Goal: Task Accomplishment & Management: Complete application form

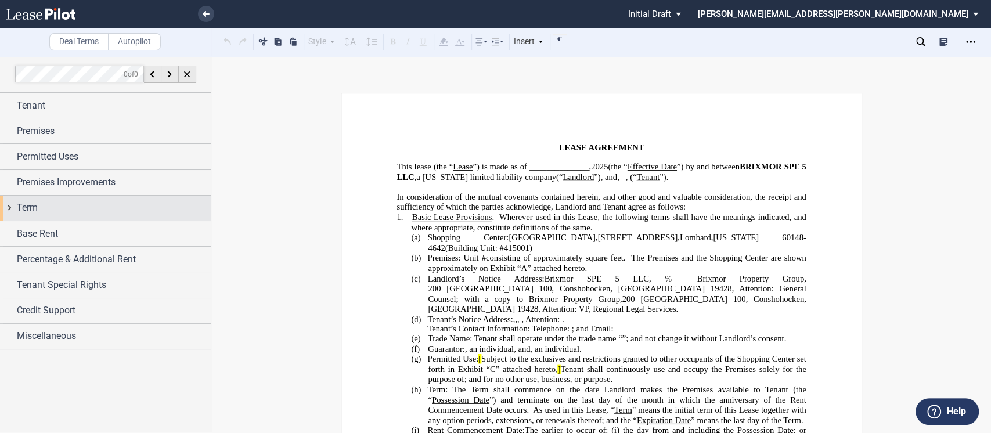
click at [10, 208] on div "Term" at bounding box center [105, 208] width 211 height 25
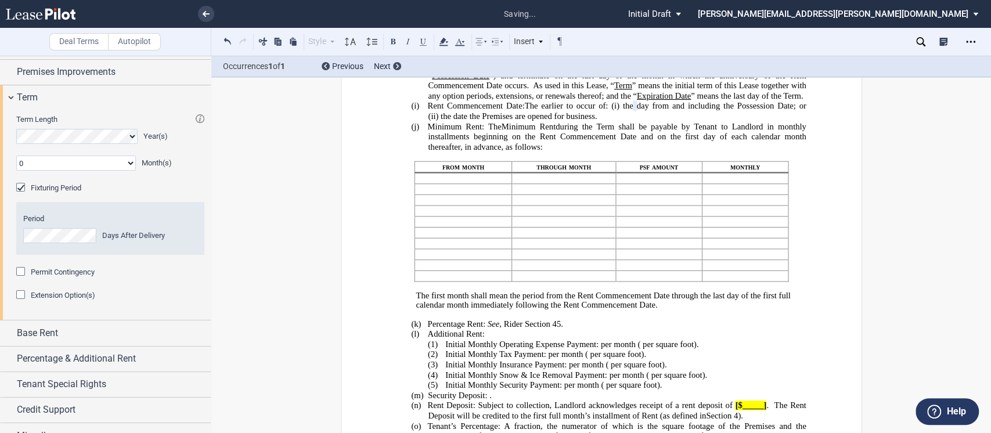
scroll to position [126, 0]
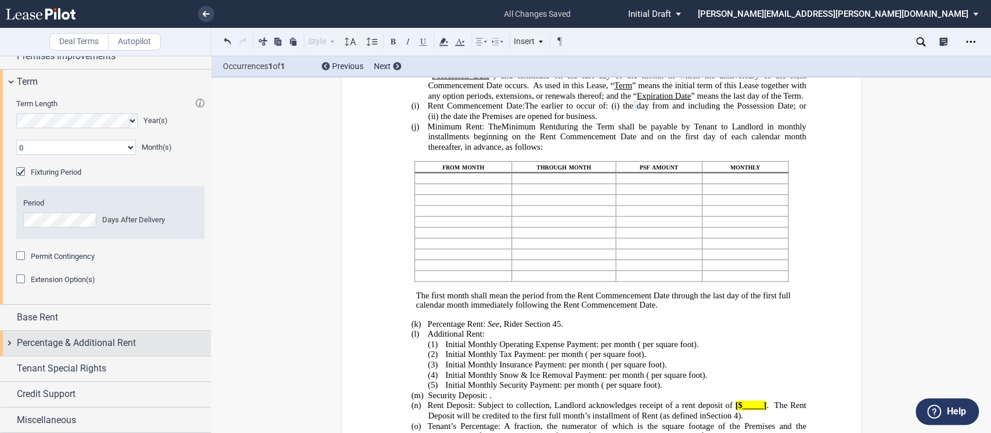
click at [7, 338] on div "Percentage & Additional Rent" at bounding box center [105, 343] width 211 height 25
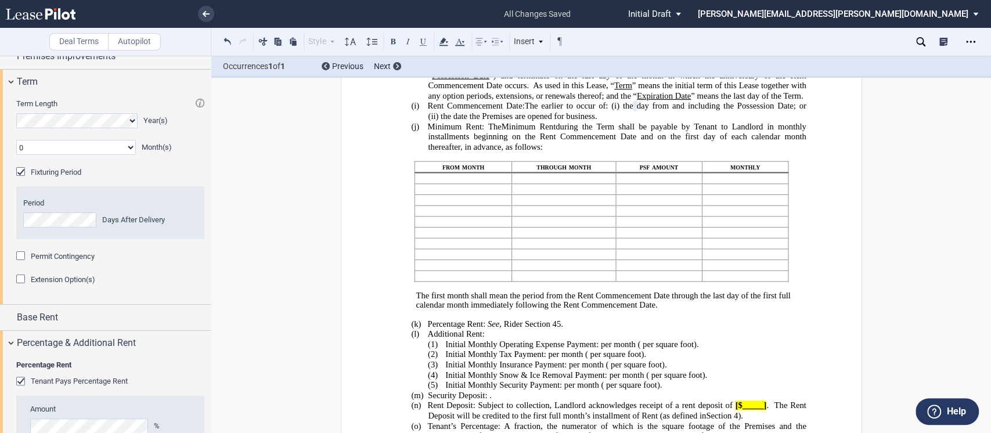
click at [26, 381] on div "Tenant Pays Percentage Rent" at bounding box center [22, 383] width 12 height 12
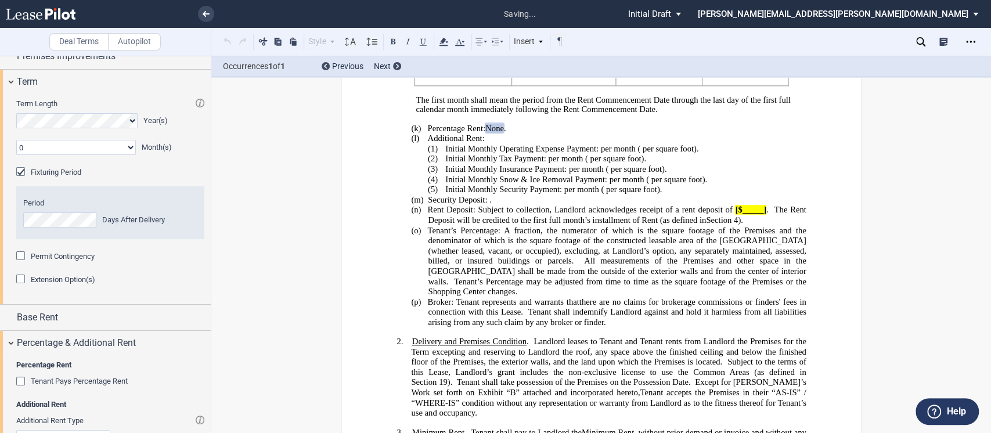
scroll to position [532, 0]
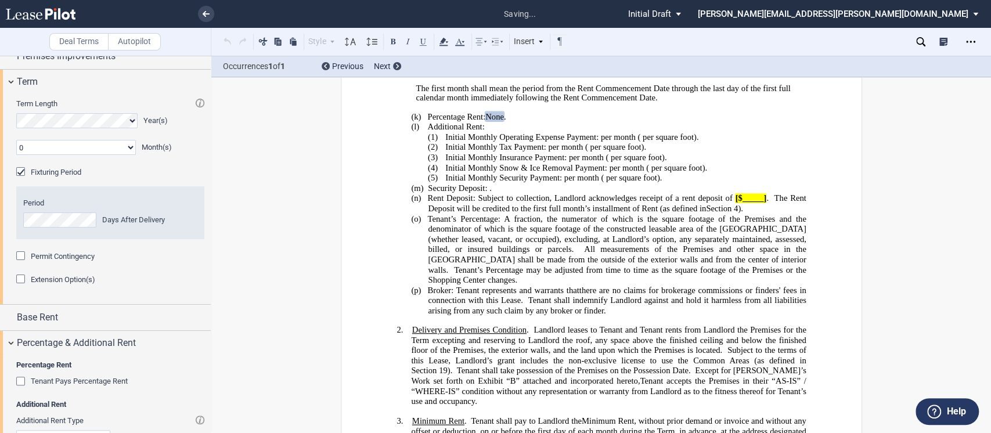
click at [207, 255] on div "Permit Contingency" at bounding box center [110, 262] width 202 height 23
drag, startPoint x: 208, startPoint y: 262, endPoint x: 209, endPoint y: 300, distance: 37.8
click at [209, 300] on div at bounding box center [105, 244] width 211 height 377
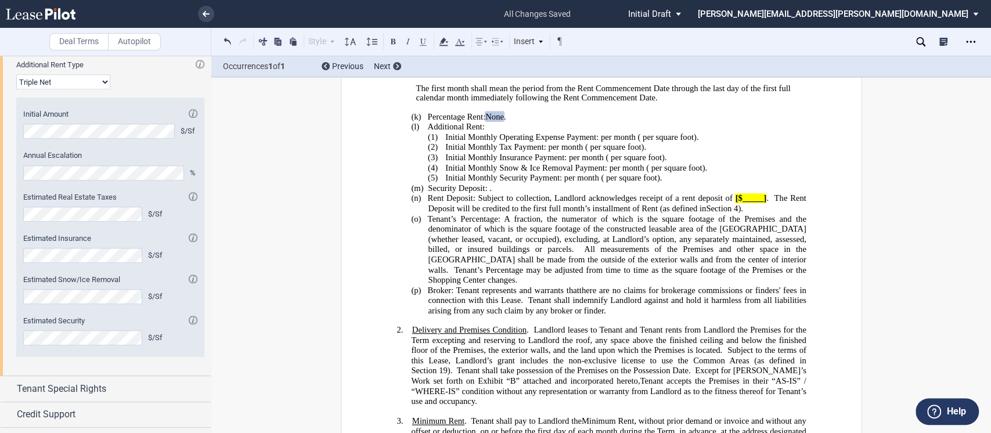
scroll to position [502, 0]
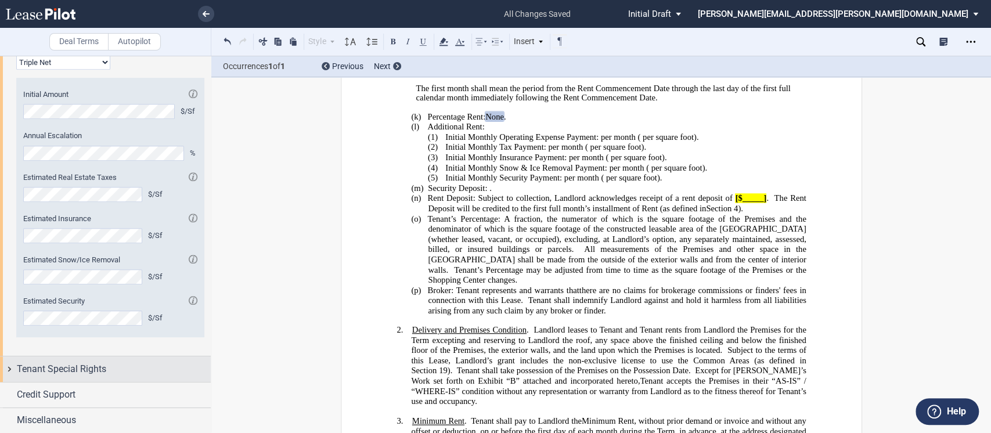
click at [10, 367] on div "Tenant Special Rights" at bounding box center [105, 368] width 211 height 25
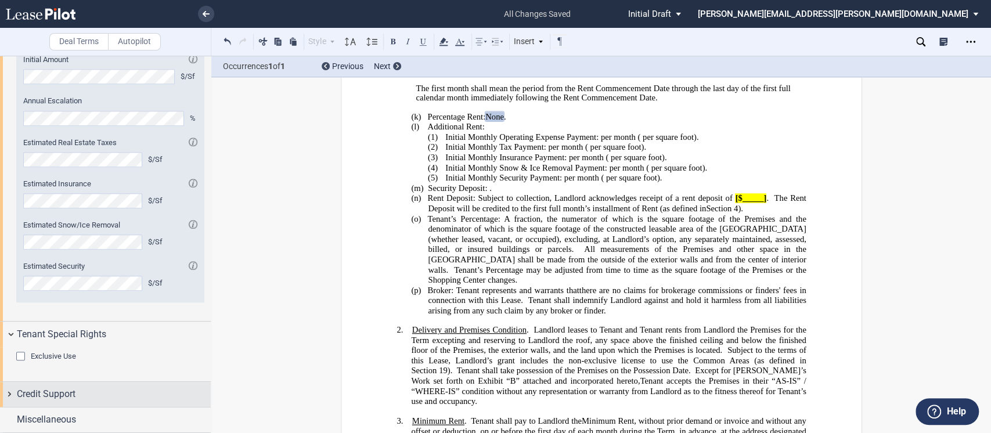
click at [6, 394] on div "Credit Support" at bounding box center [105, 394] width 211 height 25
drag, startPoint x: 207, startPoint y: 268, endPoint x: 201, endPoint y: 349, distance: 81.5
click at [201, 349] on div "Tenant Tenant Information Tenant Trade Name Tenant Name Tenant Type Entity Indi…" at bounding box center [105, 301] width 211 height 1490
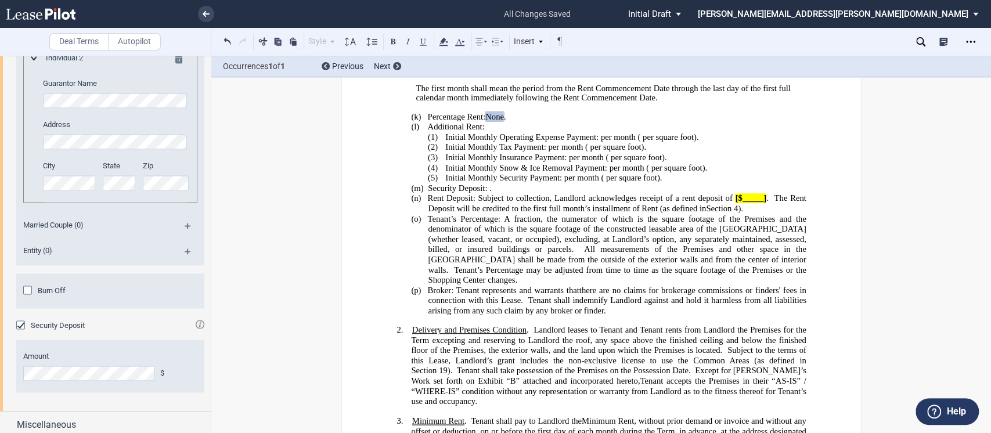
scroll to position [1150, 0]
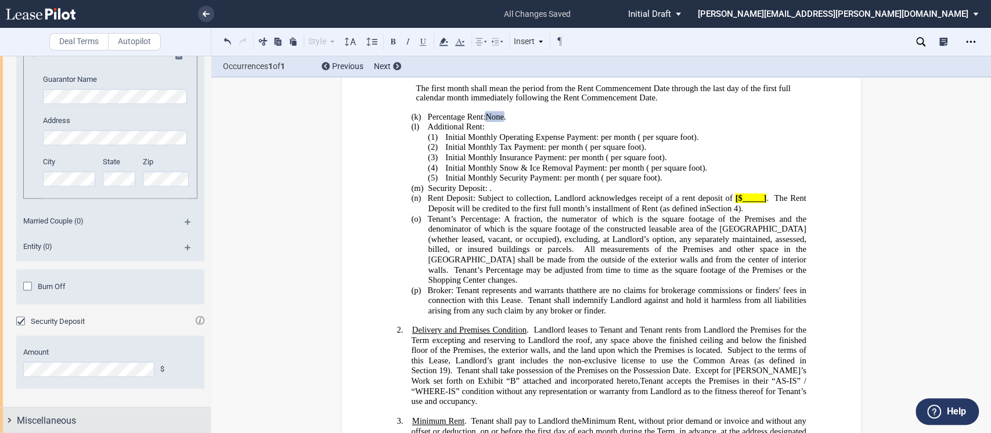
click at [5, 418] on div "Miscellaneous" at bounding box center [105, 420] width 211 height 25
drag, startPoint x: 211, startPoint y: 347, endPoint x: 206, endPoint y: 381, distance: 34.6
click at [206, 381] on div at bounding box center [105, 244] width 211 height 377
drag, startPoint x: 206, startPoint y: 381, endPoint x: 206, endPoint y: 252, distance: 129.5
click at [206, 252] on div "Guarantor Guarantor Info: Individual (2) Individual 1 Guarantor Name Address Ci…" at bounding box center [105, 100] width 211 height 614
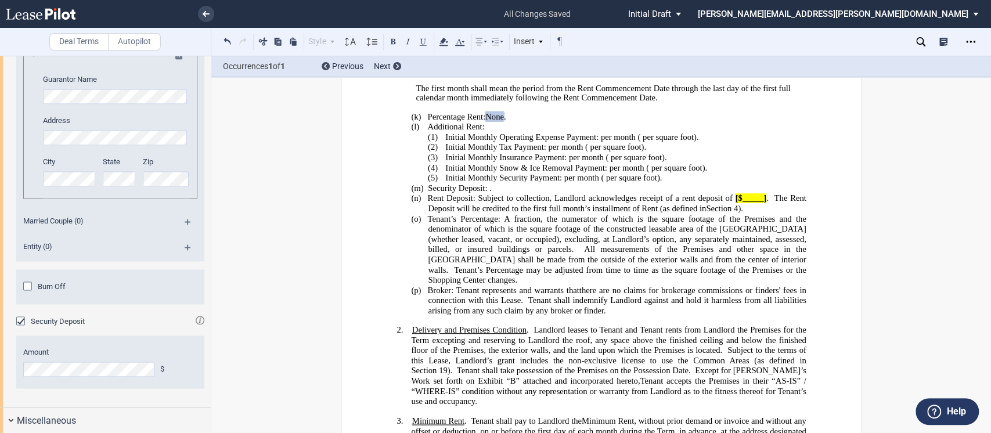
drag, startPoint x: 211, startPoint y: 348, endPoint x: 214, endPoint y: 267, distance: 80.7
click at [214, 267] on div "Deal Terms Autopilot Style Normal 8pt 9pt 10pt 10.5pt 11pt 12pt 14pt 16pt Norma…" at bounding box center [495, 244] width 991 height 377
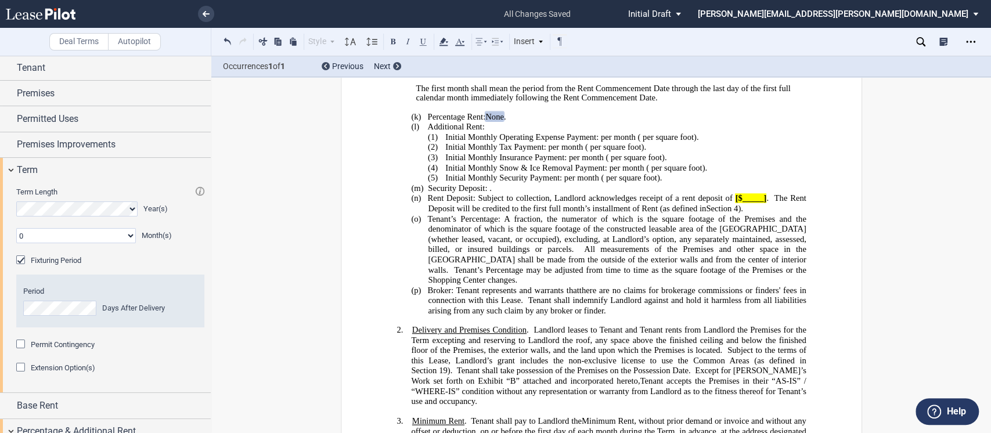
scroll to position [0, 0]
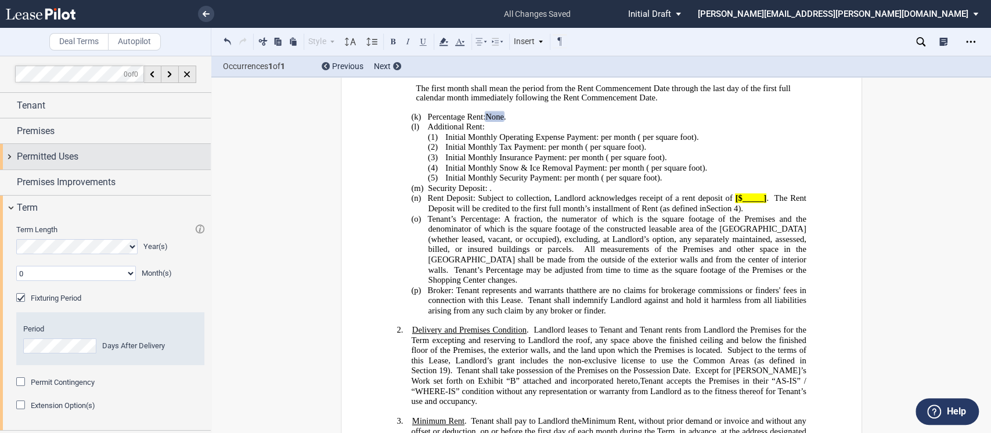
click at [8, 154] on div "Permitted Uses" at bounding box center [105, 156] width 211 height 25
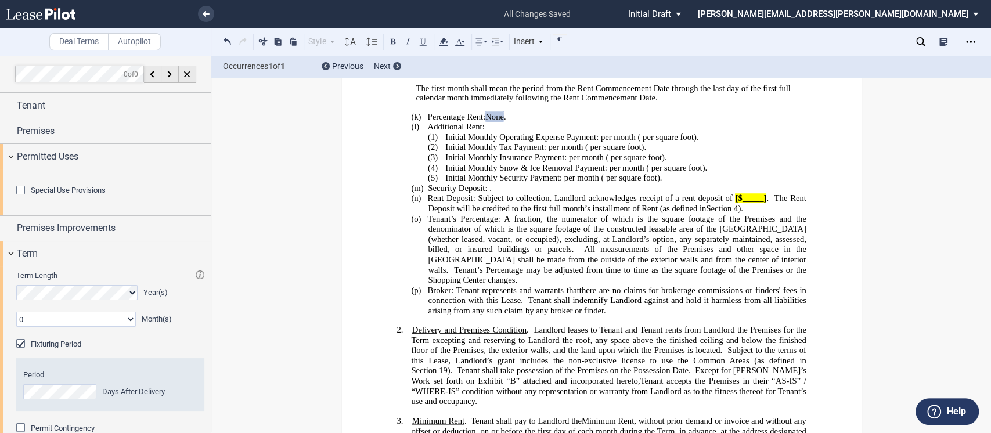
click at [21, 197] on div "Special Use Provisions" at bounding box center [22, 192] width 12 height 12
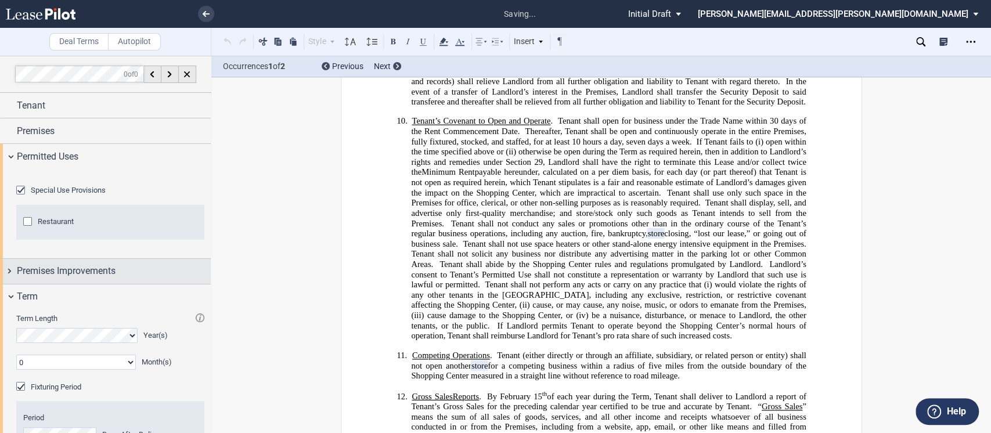
scroll to position [1931, 0]
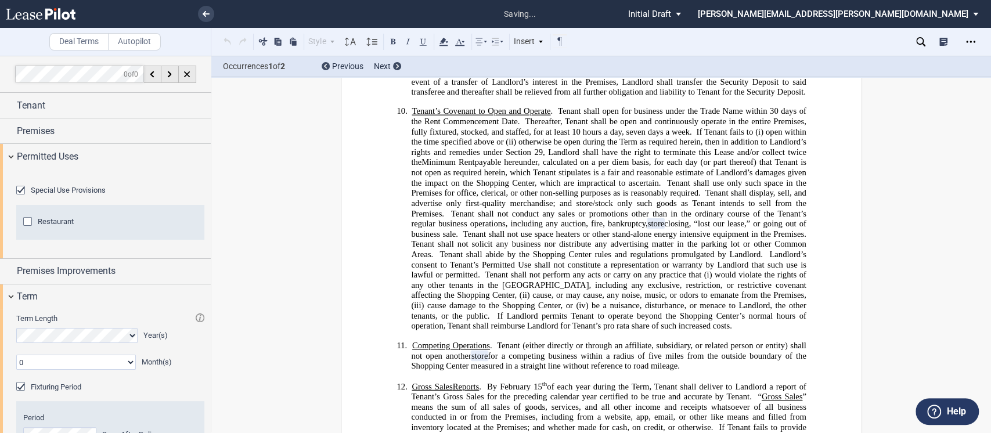
click at [26, 229] on div "Restaurant" at bounding box center [29, 223] width 12 height 12
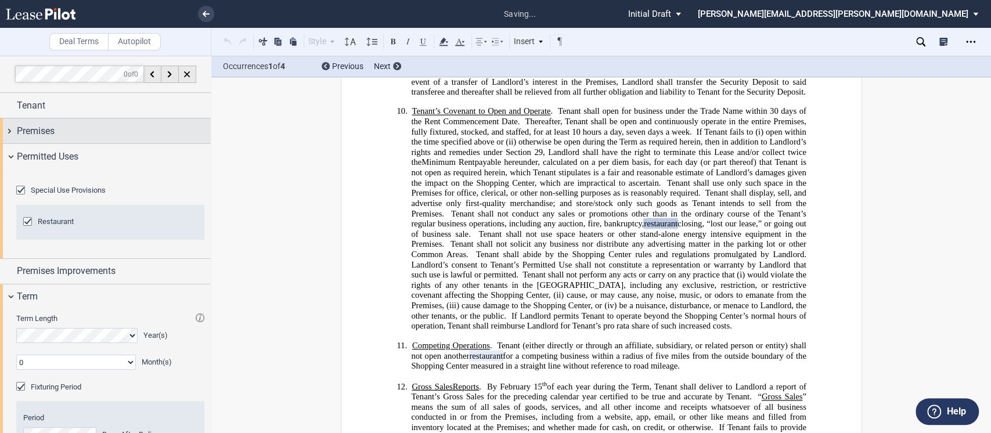
click at [7, 131] on div "Premises" at bounding box center [105, 130] width 211 height 25
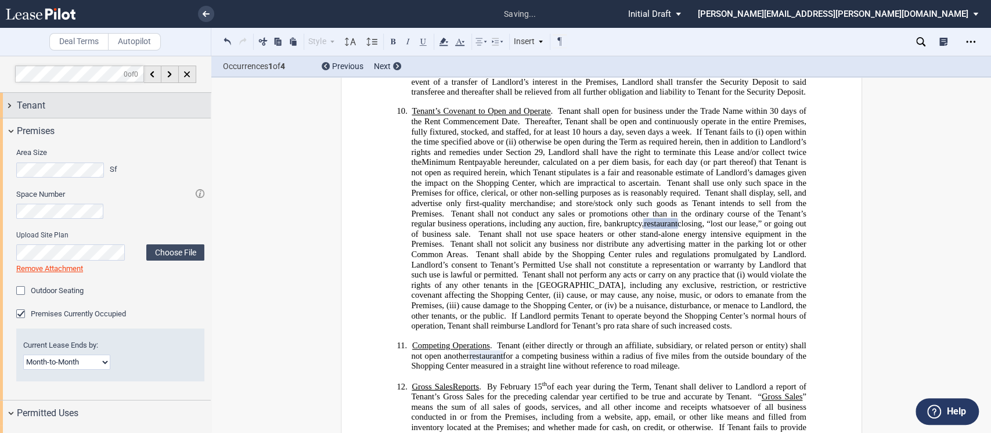
click at [10, 103] on div "Tenant" at bounding box center [105, 105] width 211 height 25
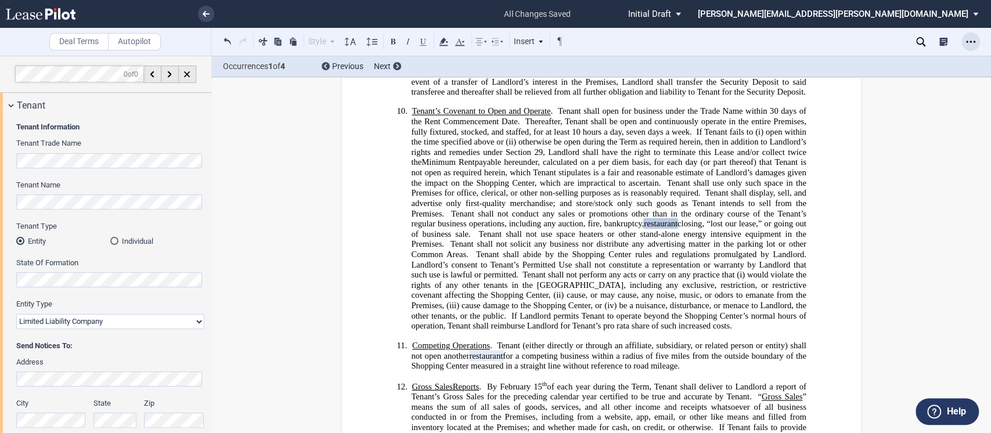
click at [971, 41] on use "Open Lease options menu" at bounding box center [970, 42] width 9 height 2
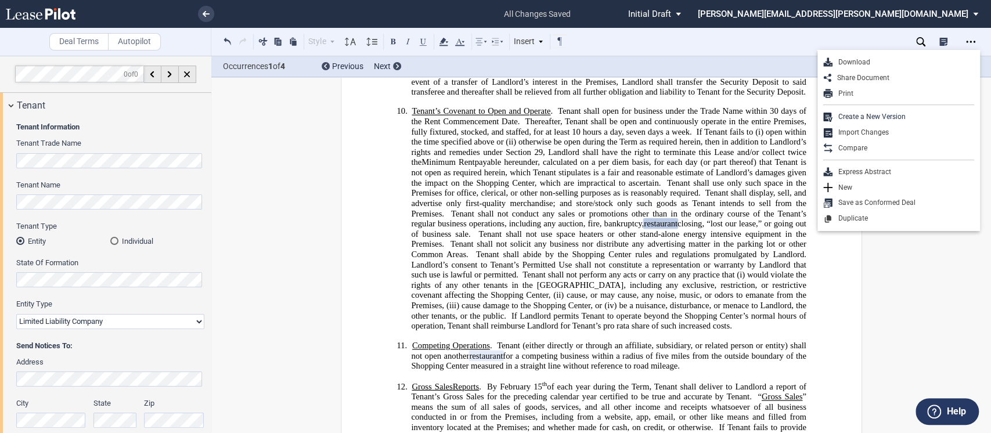
click at [178, 306] on label "Entity Type" at bounding box center [110, 304] width 188 height 10
click at [178, 314] on select "Corporation Limited Liability Company General Partnership Limited Partnership O…" at bounding box center [110, 321] width 188 height 15
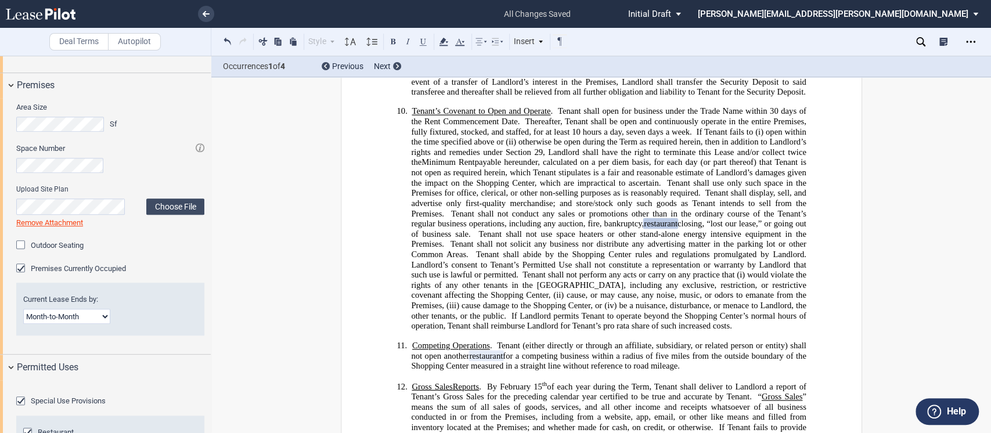
scroll to position [508, 0]
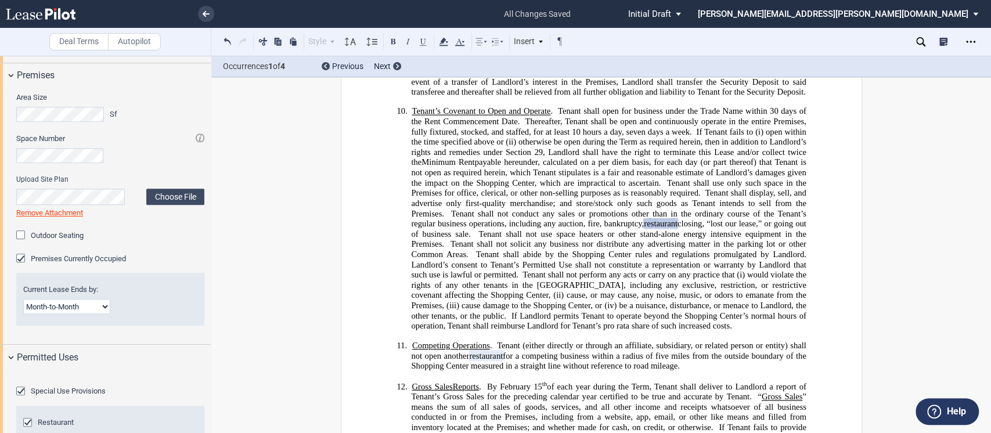
click at [109, 299] on select "Month-to-Month Early Termination Natural Expiration" at bounding box center [66, 306] width 87 height 15
select select "early termination"
click at [23, 299] on select "Month-to-Month Early Termination Natural Expiration" at bounding box center [66, 306] width 87 height 15
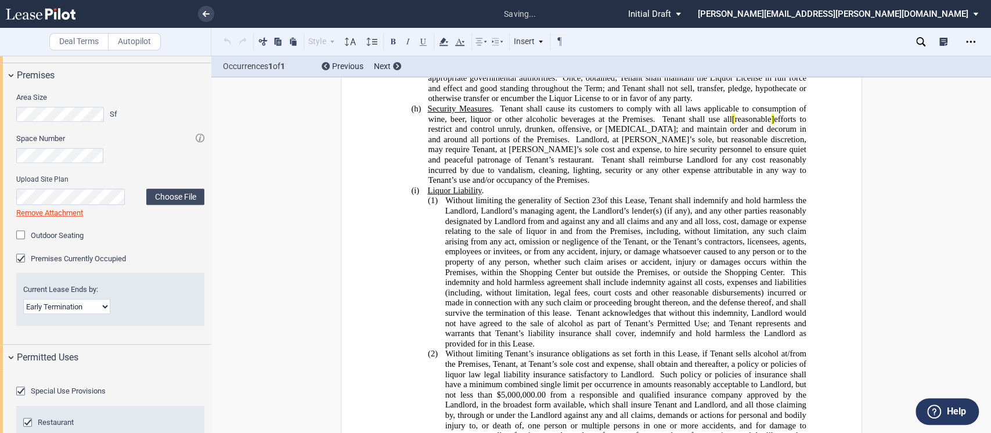
scroll to position [8625, 0]
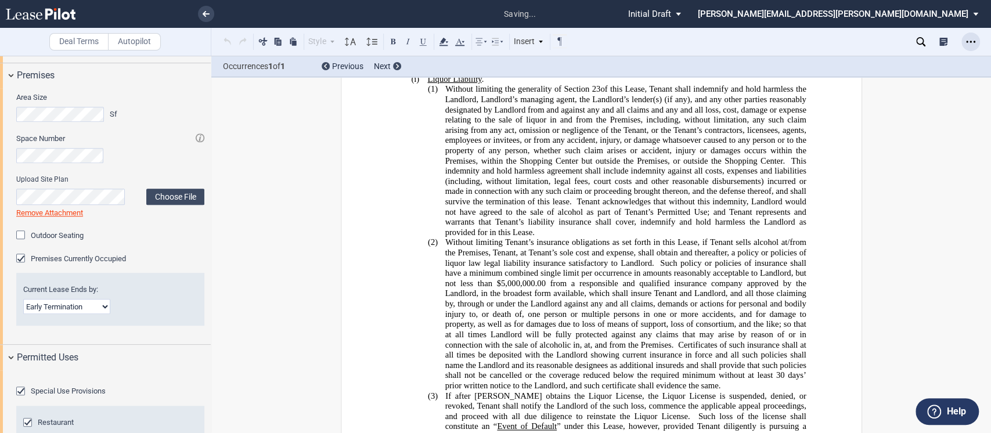
click at [966, 45] on icon "Open Lease options menu" at bounding box center [970, 41] width 9 height 9
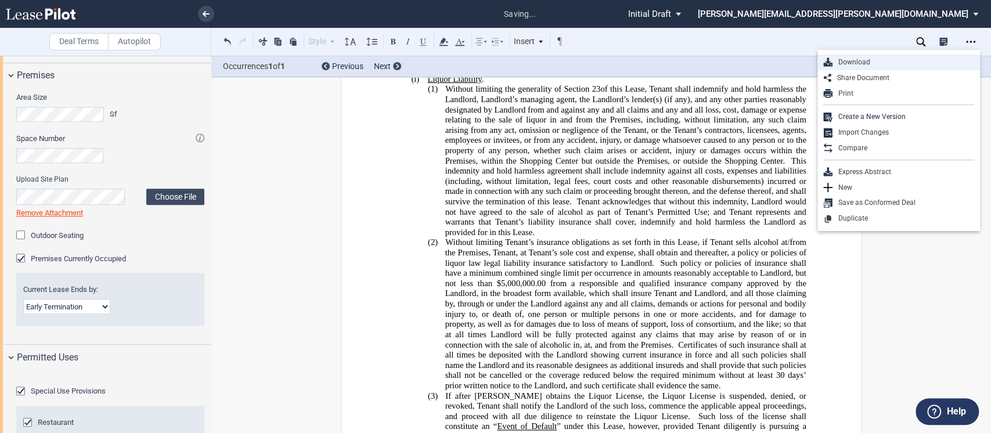
click at [873, 62] on div "Download" at bounding box center [903, 62] width 142 height 10
